Goal: Information Seeking & Learning: Learn about a topic

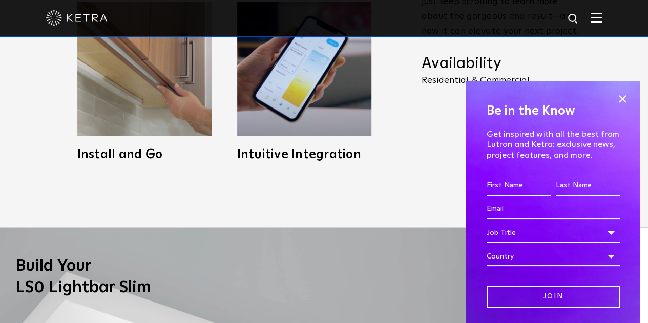
scroll to position [283, 0]
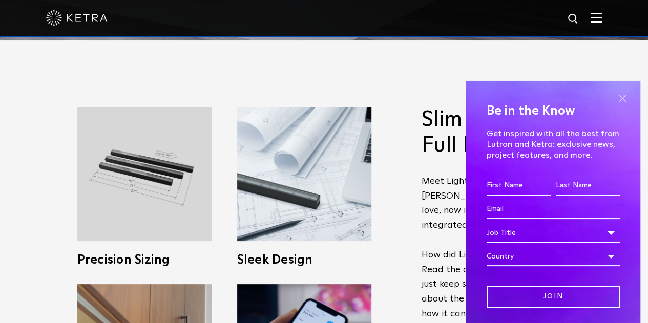
click at [617, 96] on span at bounding box center [622, 98] width 15 height 15
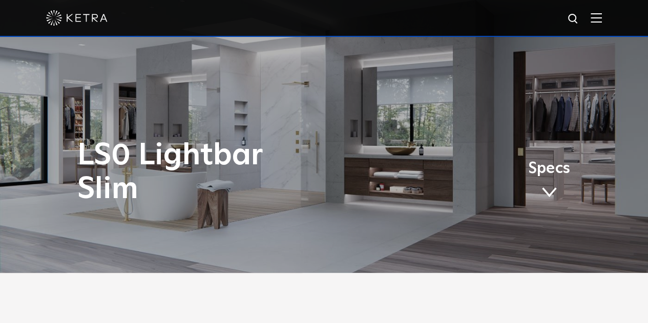
scroll to position [0, 0]
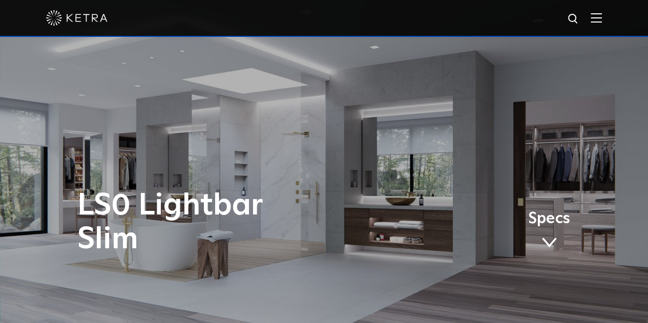
click at [602, 20] on img at bounding box center [596, 18] width 11 height 10
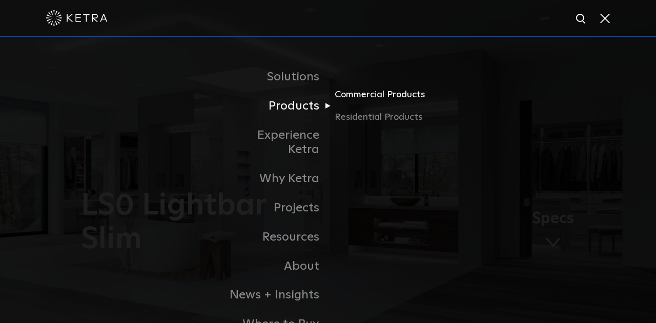
click at [374, 102] on link "Commercial Products" at bounding box center [384, 99] width 98 height 23
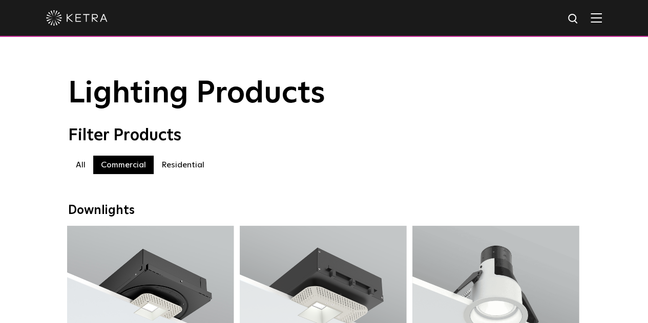
click at [580, 15] on img at bounding box center [573, 19] width 13 height 13
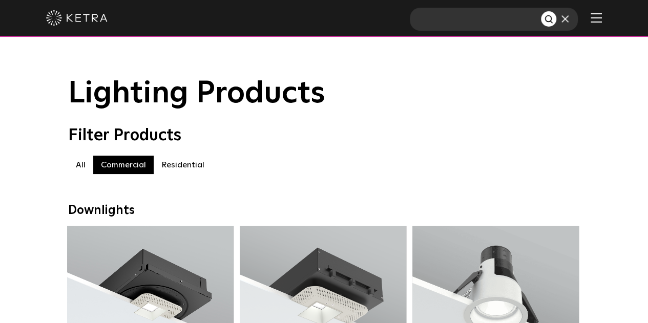
click at [513, 20] on input "text" at bounding box center [475, 19] width 131 height 23
type input "LUTRON"
click at [541, 11] on button "Search" at bounding box center [548, 18] width 15 height 15
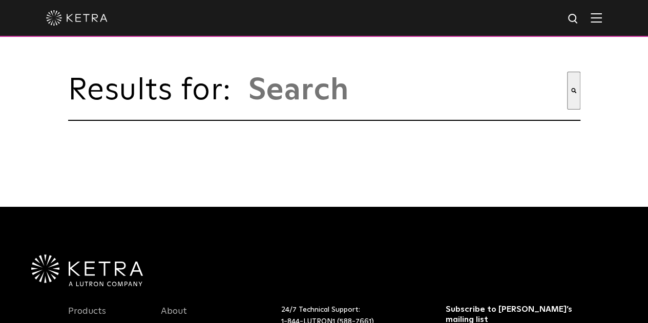
type input "lutron"
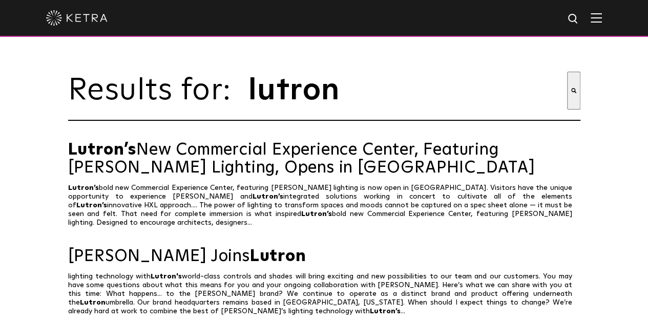
click at [590, 17] on div at bounding box center [324, 18] width 556 height 36
click at [580, 19] on img at bounding box center [573, 19] width 13 height 13
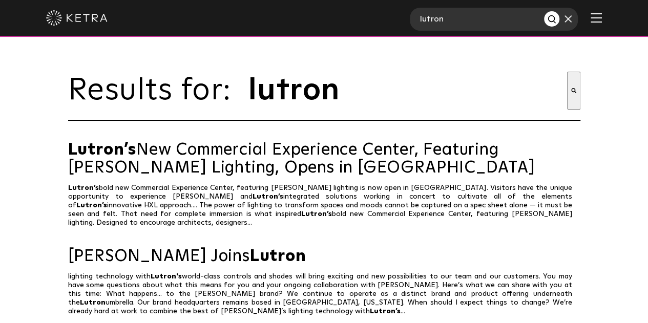
drag, startPoint x: 329, startPoint y: 24, endPoint x: 316, endPoint y: 22, distance: 13.5
click at [316, 22] on div "lutron" at bounding box center [324, 18] width 648 height 37
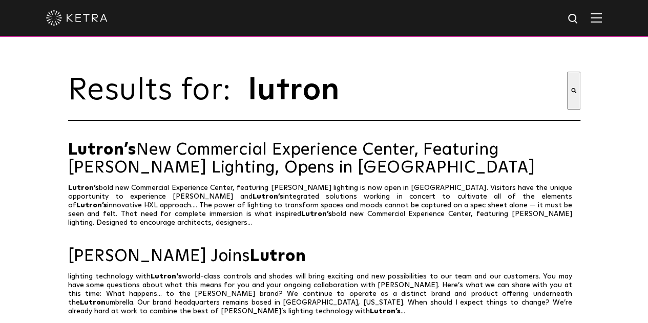
click at [578, 18] on img at bounding box center [573, 19] width 13 height 13
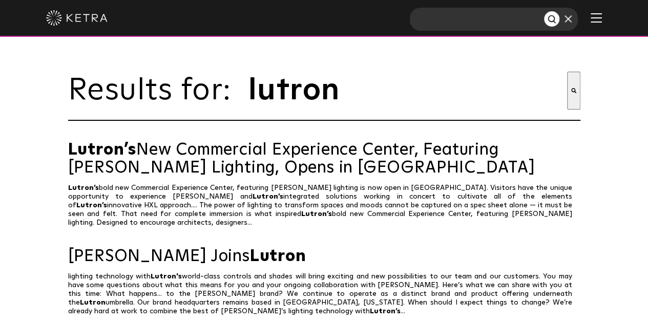
click at [507, 19] on input "text" at bounding box center [477, 19] width 134 height 23
type input "LOUVER"
click at [544, 11] on button "Search" at bounding box center [551, 18] width 15 height 15
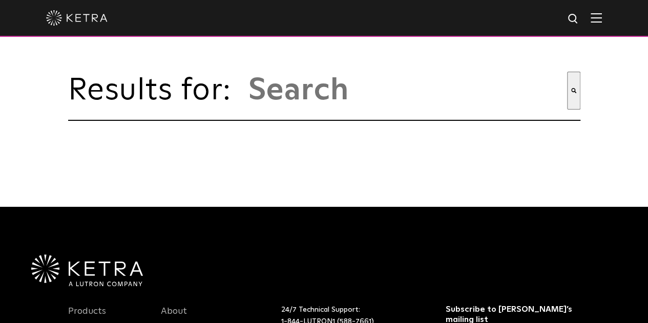
type input "louver"
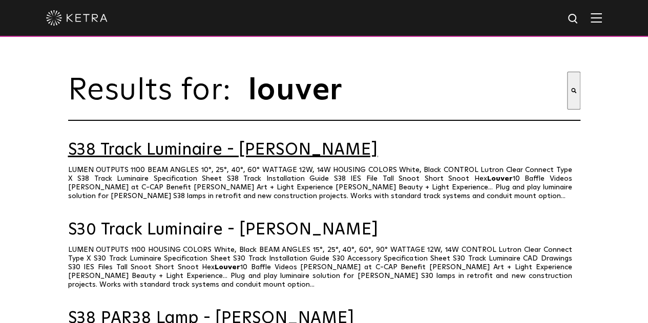
click at [185, 154] on link "S38 Track Luminaire - Ketra" at bounding box center [324, 150] width 513 height 18
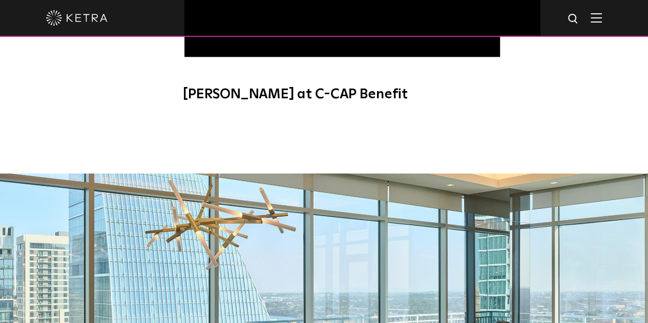
scroll to position [849, 0]
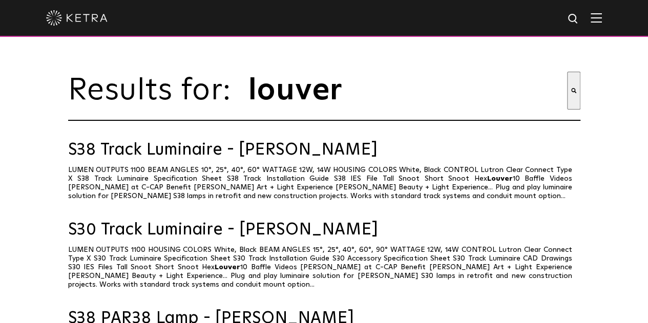
click at [40, 202] on div "Results for: This is a search field with an auto-suggest feature attached. [GEO…" at bounding box center [324, 289] width 648 height 579
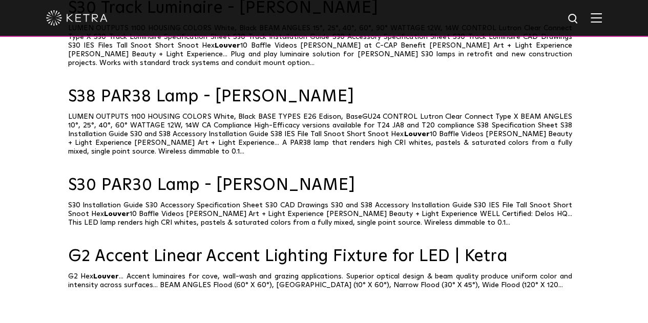
scroll to position [283, 0]
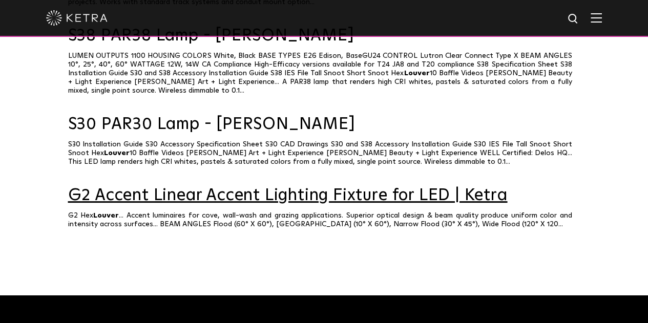
click at [203, 190] on link "G2 Accent Linear Accent Lighting Fixture for LED | Ketra" at bounding box center [324, 196] width 513 height 18
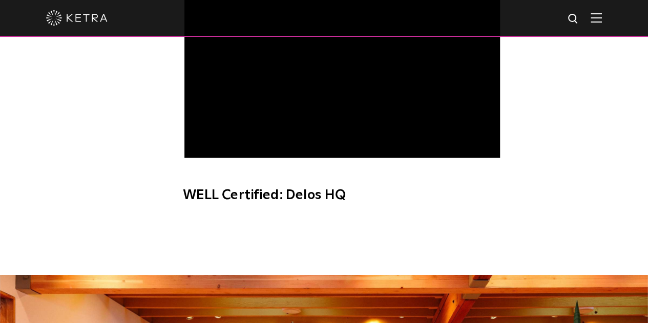
scroll to position [1128, 0]
